Goal: Find specific fact: Find specific fact

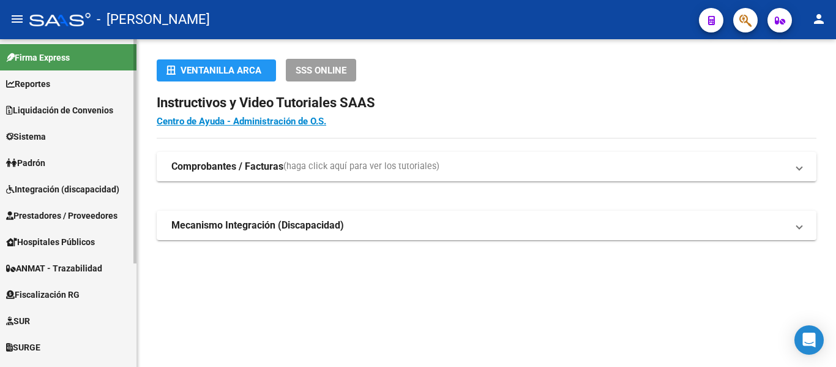
click at [72, 164] on link "Padrón" at bounding box center [68, 162] width 136 height 26
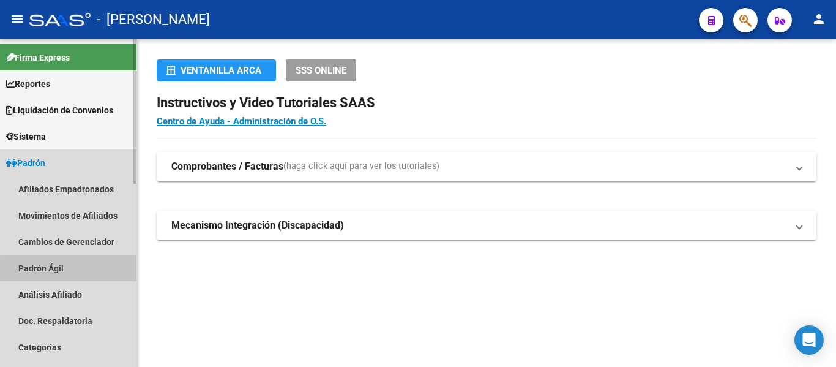
drag, startPoint x: 81, startPoint y: 269, endPoint x: 89, endPoint y: 263, distance: 10.4
click at [80, 268] on link "Padrón Ágil" at bounding box center [68, 268] width 136 height 26
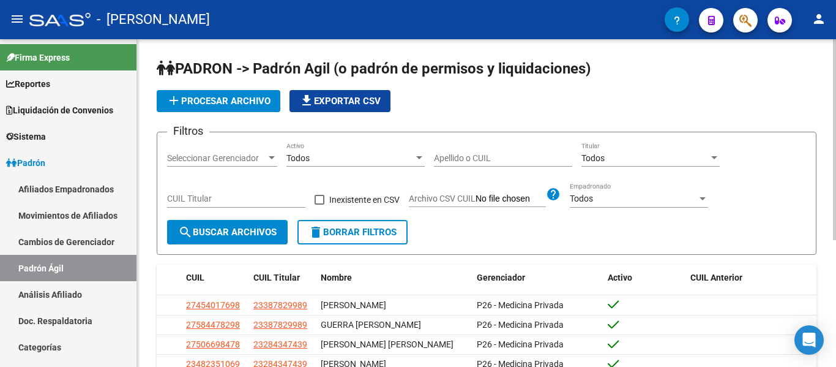
click at [466, 144] on div "Apellido o CUIL" at bounding box center [503, 154] width 138 height 24
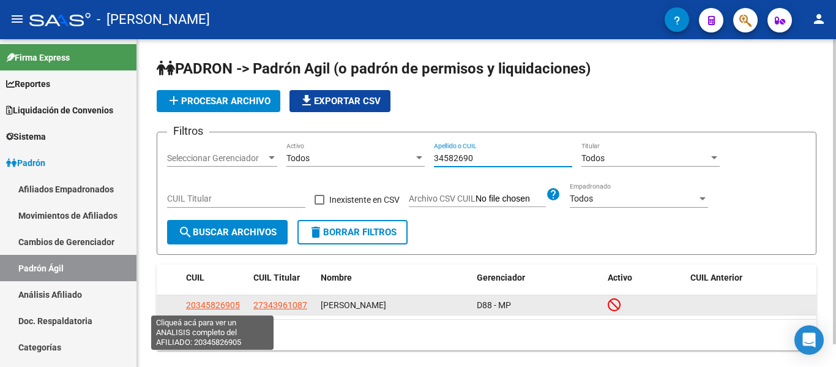
type input "34582690"
click at [214, 307] on span "20345826905" at bounding box center [213, 305] width 54 height 10
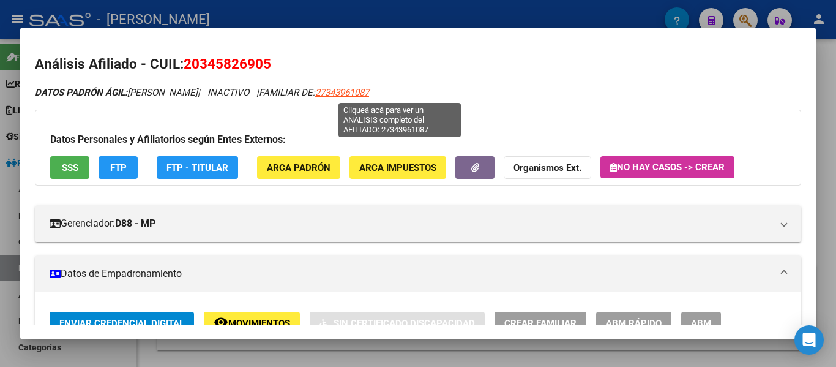
click at [369, 89] on span "27343961087" at bounding box center [342, 92] width 54 height 11
type textarea "27343961087"
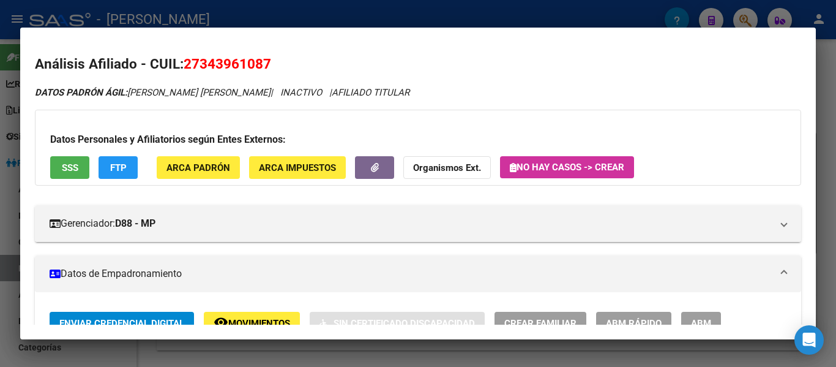
drag, startPoint x: 184, startPoint y: 63, endPoint x: 246, endPoint y: 61, distance: 61.9
click at [274, 63] on h2 "Análisis Afiliado - CUIL: 27343961087" at bounding box center [418, 64] width 766 height 21
copy span "27343961087"
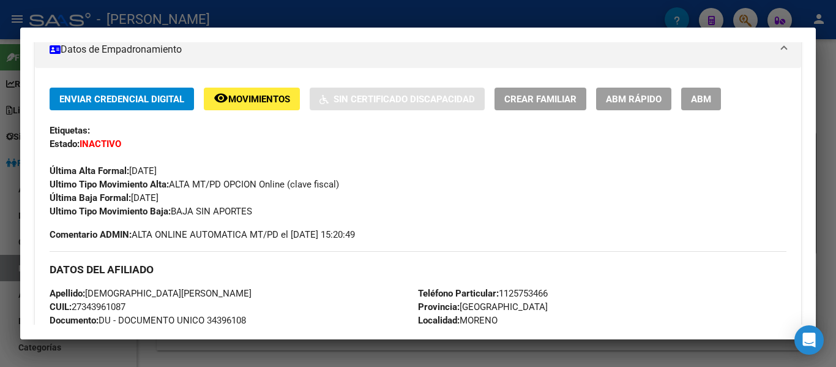
scroll to position [184, 0]
